Goal: Navigation & Orientation: Find specific page/section

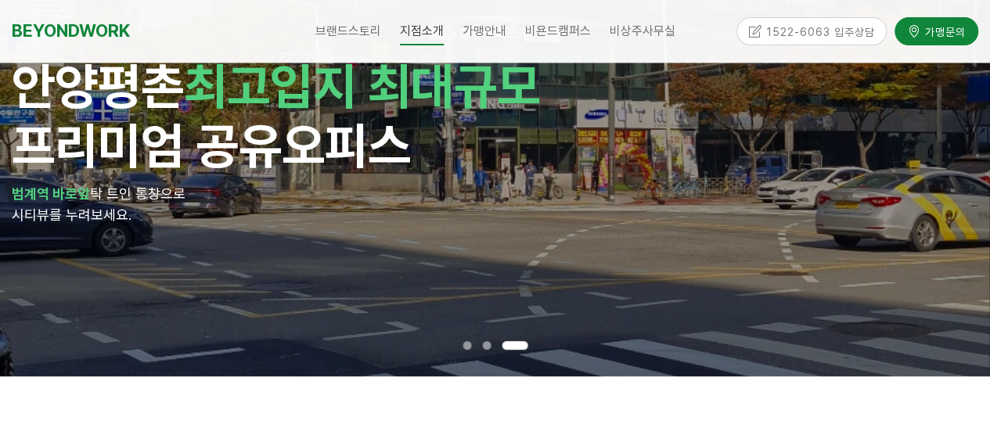
scroll to position [157, 0]
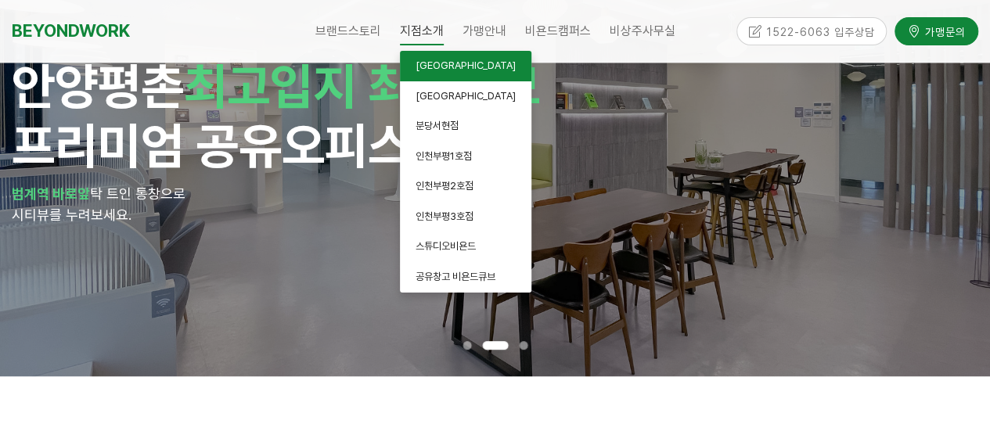
click at [434, 67] on span "[GEOGRAPHIC_DATA]" at bounding box center [466, 65] width 100 height 12
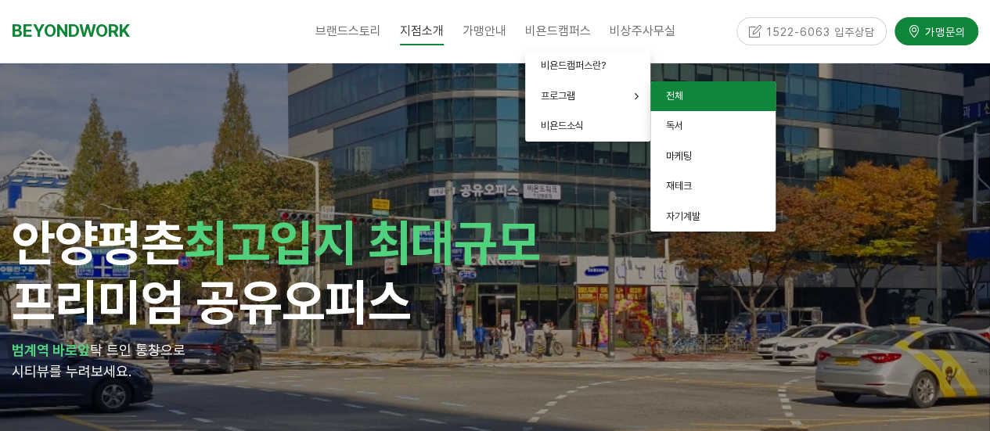
click at [698, 94] on link "전체" at bounding box center [712, 96] width 125 height 31
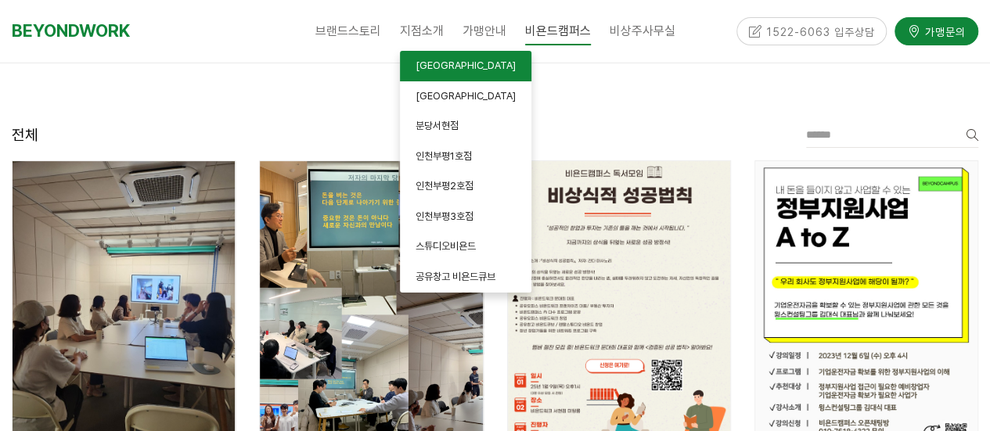
click at [438, 67] on span "[GEOGRAPHIC_DATA]" at bounding box center [466, 65] width 100 height 12
